Goal: Find specific page/section: Find specific page/section

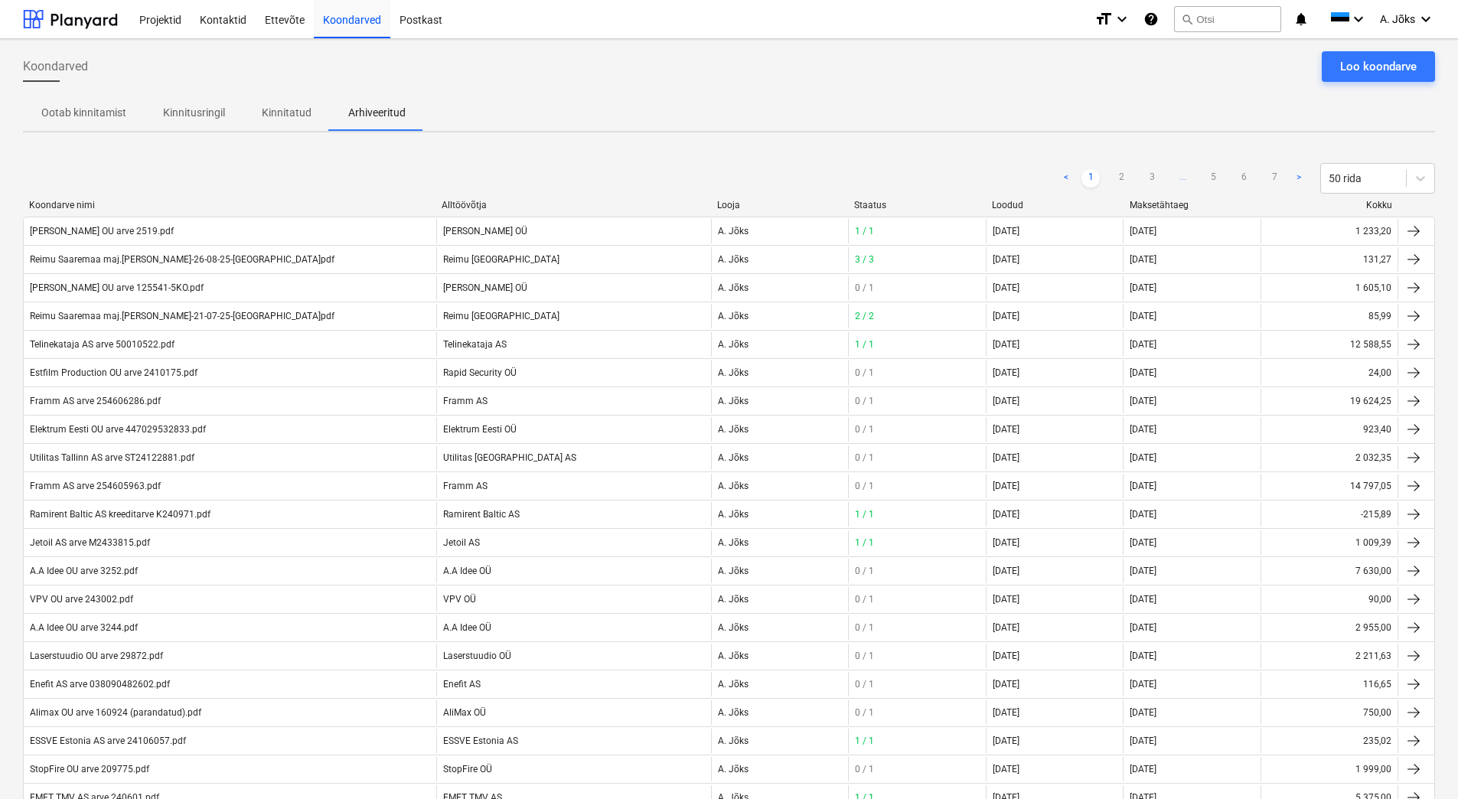
click at [289, 109] on p "Kinnitatud" at bounding box center [287, 113] width 50 height 16
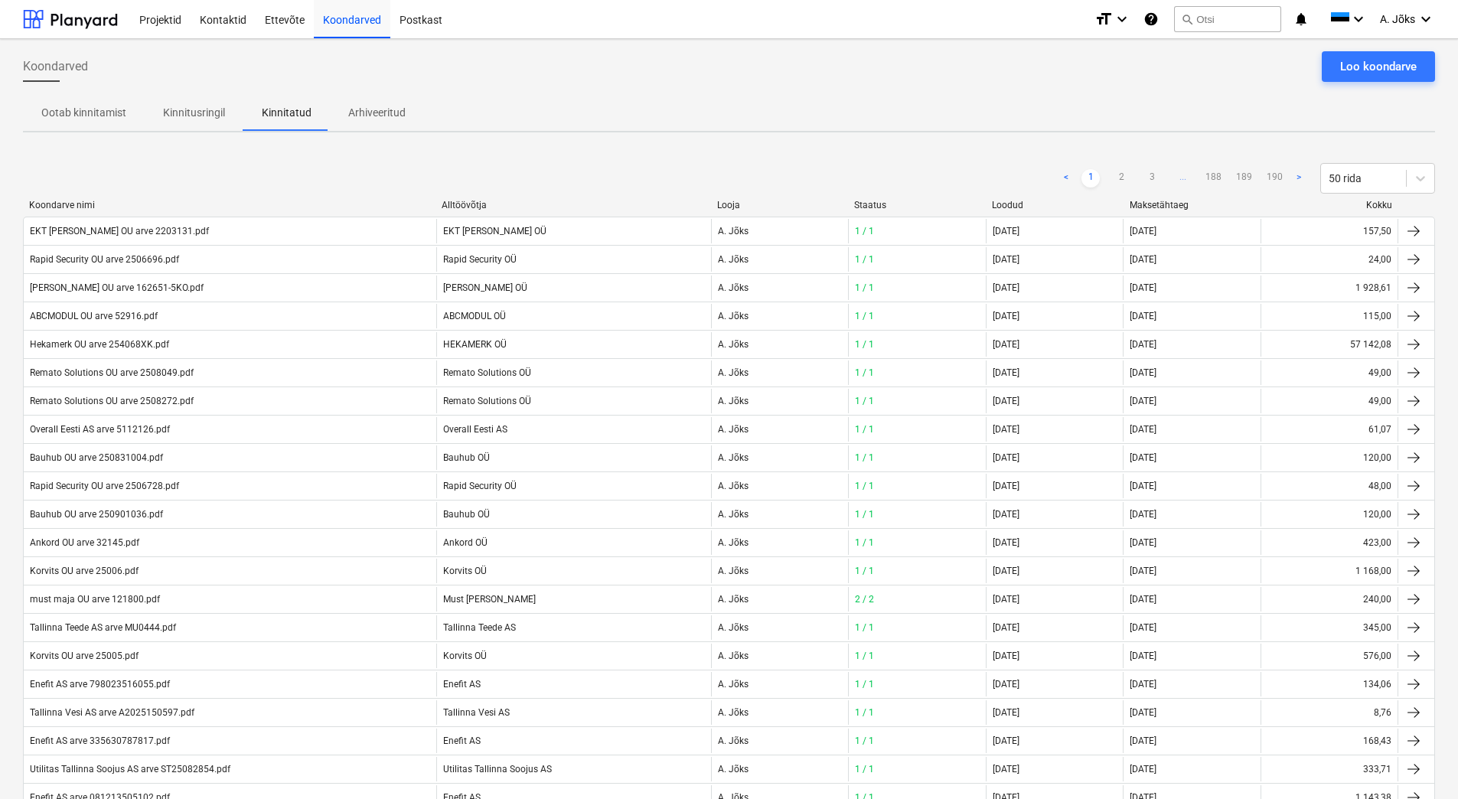
click at [445, 86] on div "Koondarved Loo koondarve" at bounding box center [729, 72] width 1412 height 43
click at [457, 98] on div "Ootab kinnitamist Kinnitusringil Kinnitatud Arhiveeritud" at bounding box center [729, 112] width 1412 height 37
click at [458, 81] on div "Koondarved Loo koondarve" at bounding box center [729, 72] width 1412 height 43
click at [1024, 97] on div "Ootab kinnitamist Kinnitusringil Kinnitatud Arhiveeritud" at bounding box center [729, 112] width 1412 height 37
click at [1123, 83] on div "Koondarved Loo koondarve" at bounding box center [729, 72] width 1412 height 43
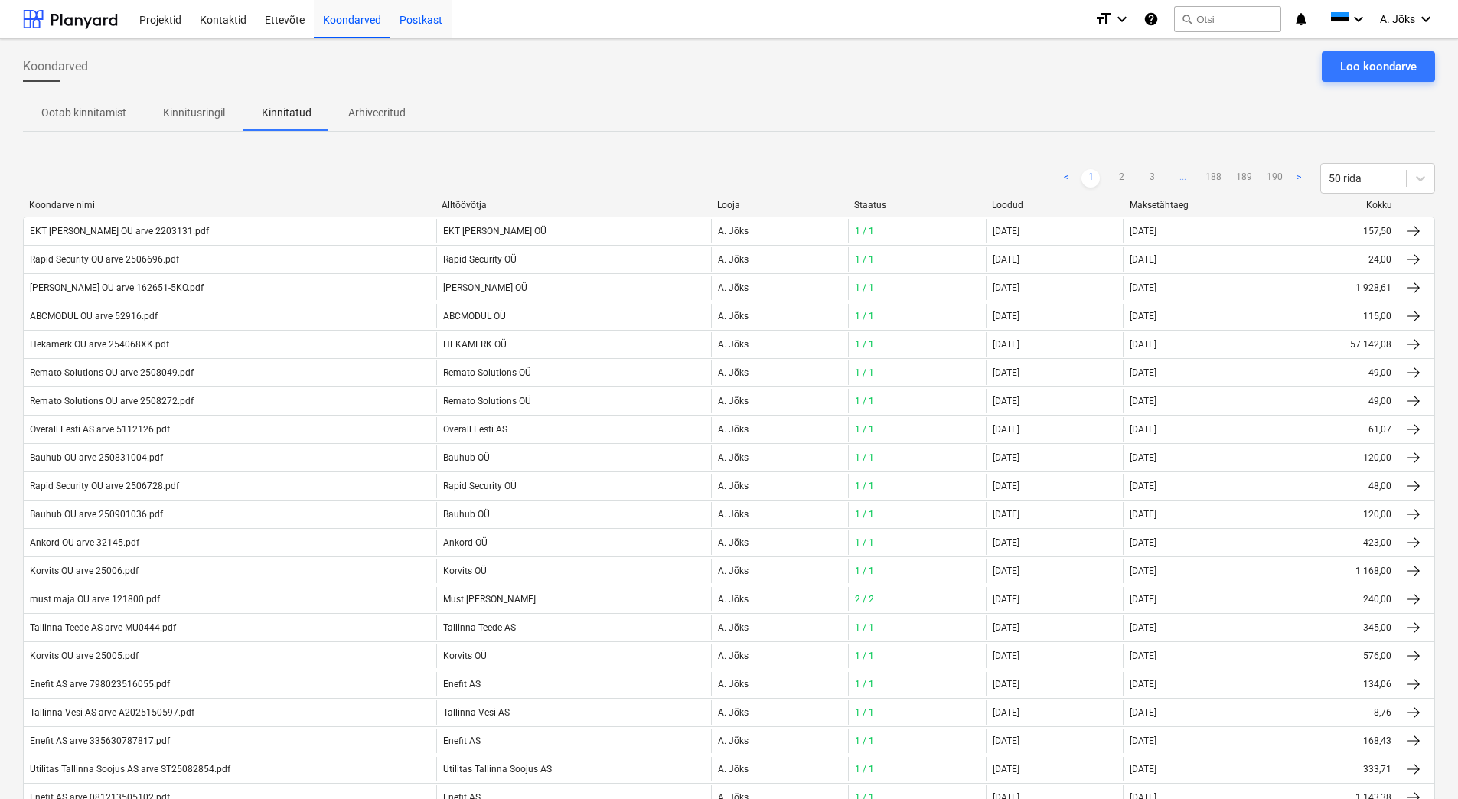
click at [421, 20] on div "Postkast" at bounding box center [420, 18] width 61 height 39
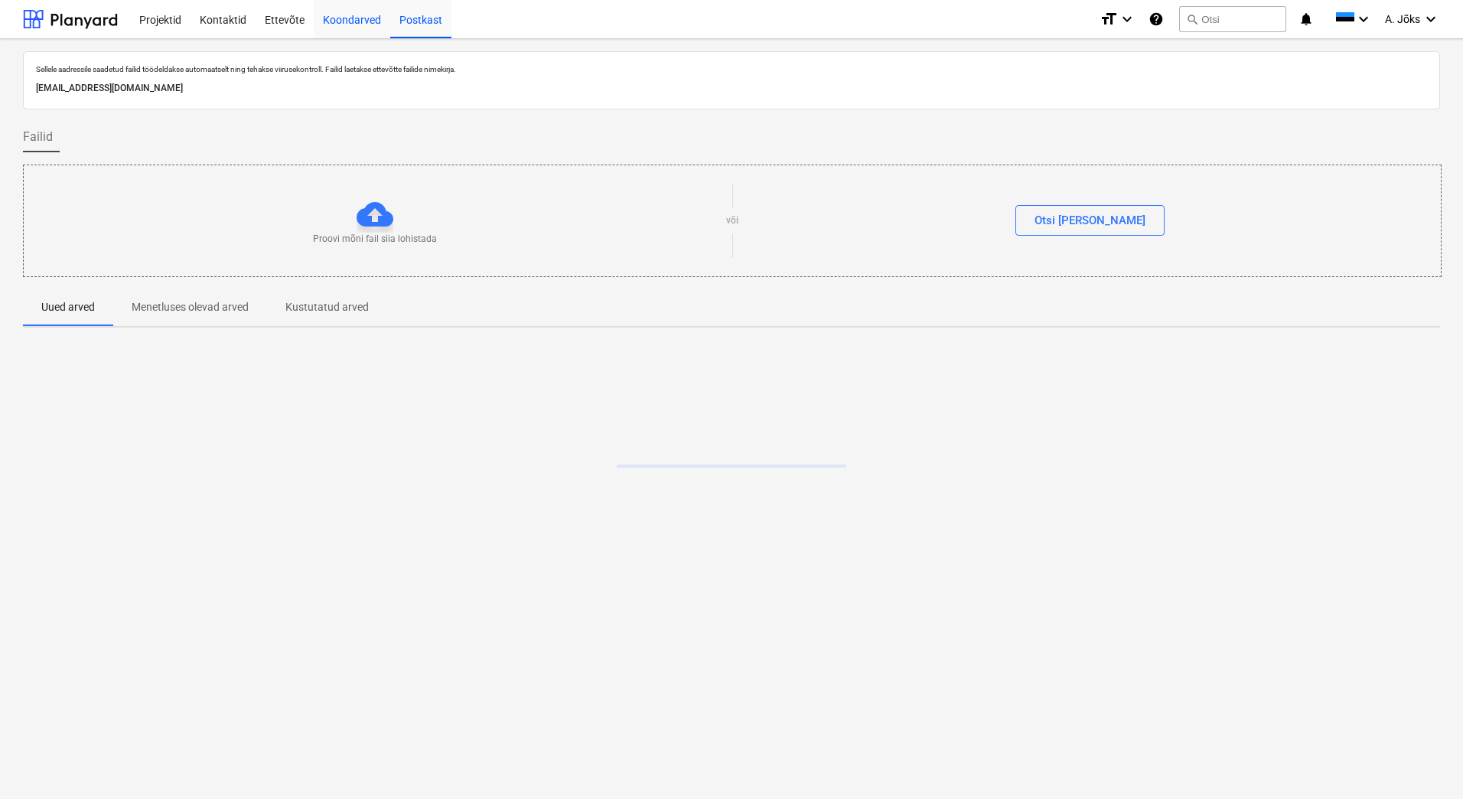
click at [362, 27] on div "Koondarved" at bounding box center [352, 18] width 77 height 39
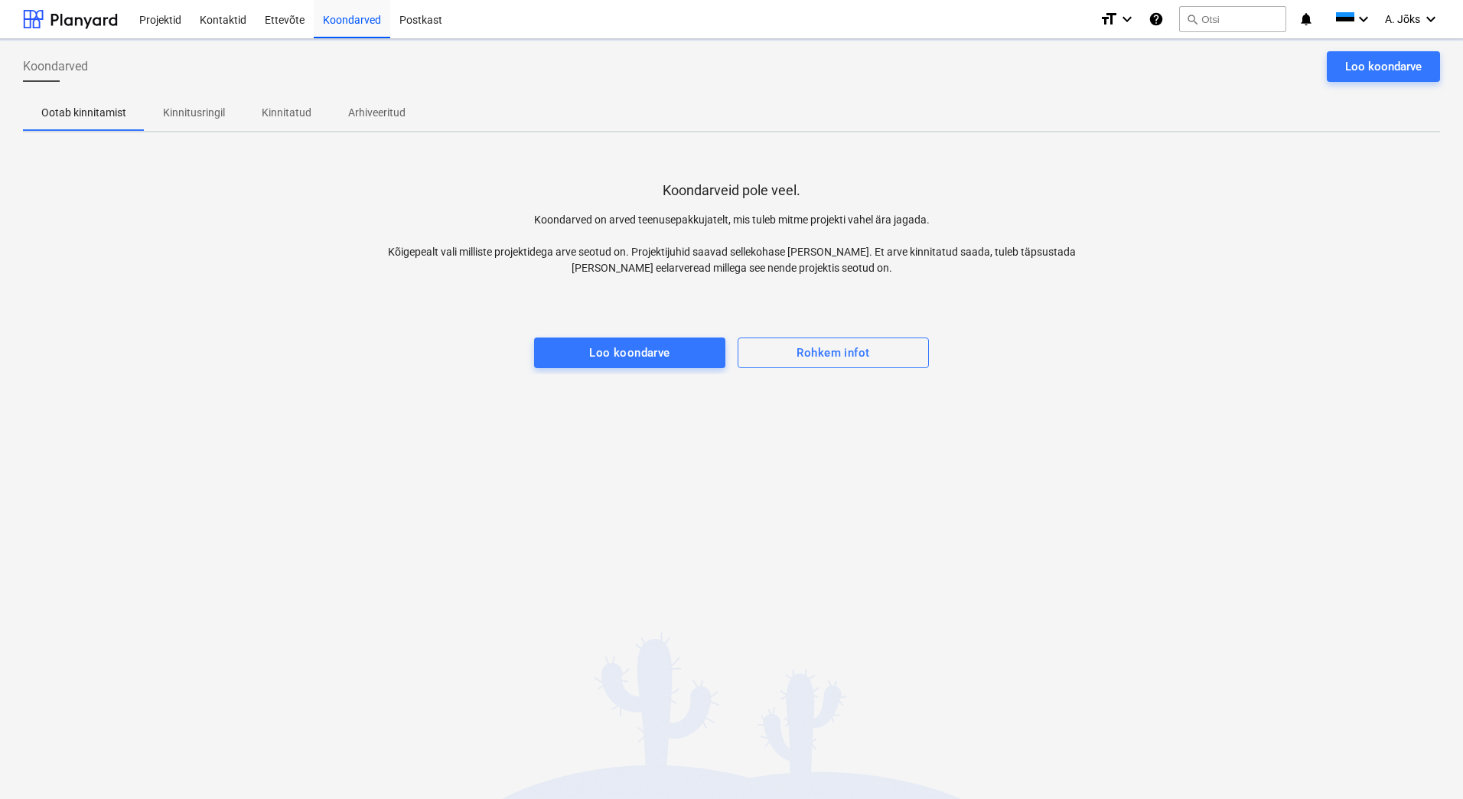
click at [207, 109] on p "Kinnitusringil" at bounding box center [194, 113] width 62 height 16
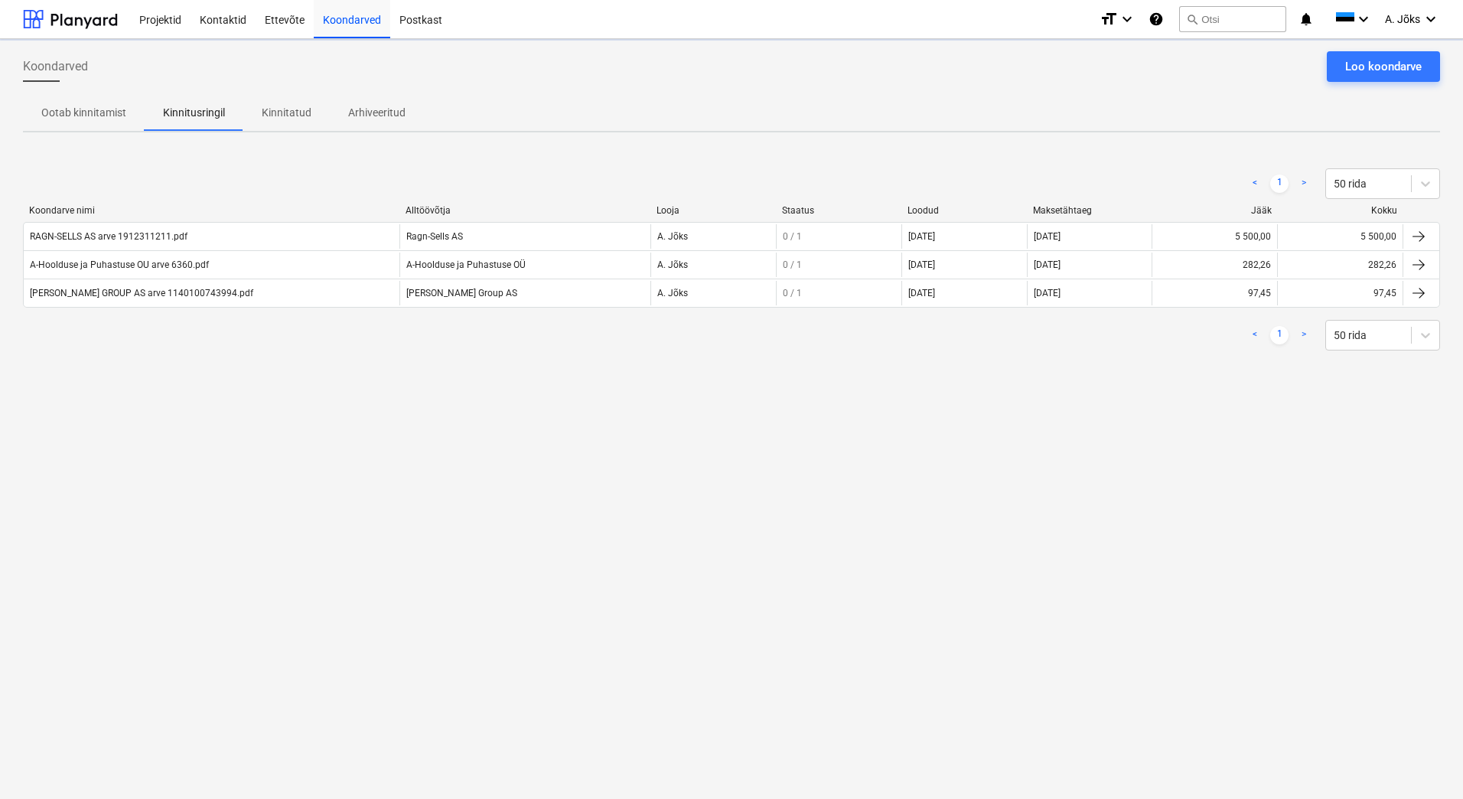
drag, startPoint x: 442, startPoint y: 560, endPoint x: 443, endPoint y: 550, distance: 10.1
click at [443, 555] on div "Koondarved Loo koondarve Ootab kinnitamist Kinnitusringil Kinnitatud Arhiveerit…" at bounding box center [731, 419] width 1463 height 760
click at [714, 70] on div "Koondarved Loo koondarve" at bounding box center [731, 72] width 1417 height 43
click at [676, 385] on div "Koondarved Loo koondarve Ootab kinnitamist Kinnitusringil Kinnitatud Arhiveerit…" at bounding box center [731, 419] width 1463 height 760
